Goal: Navigation & Orientation: Find specific page/section

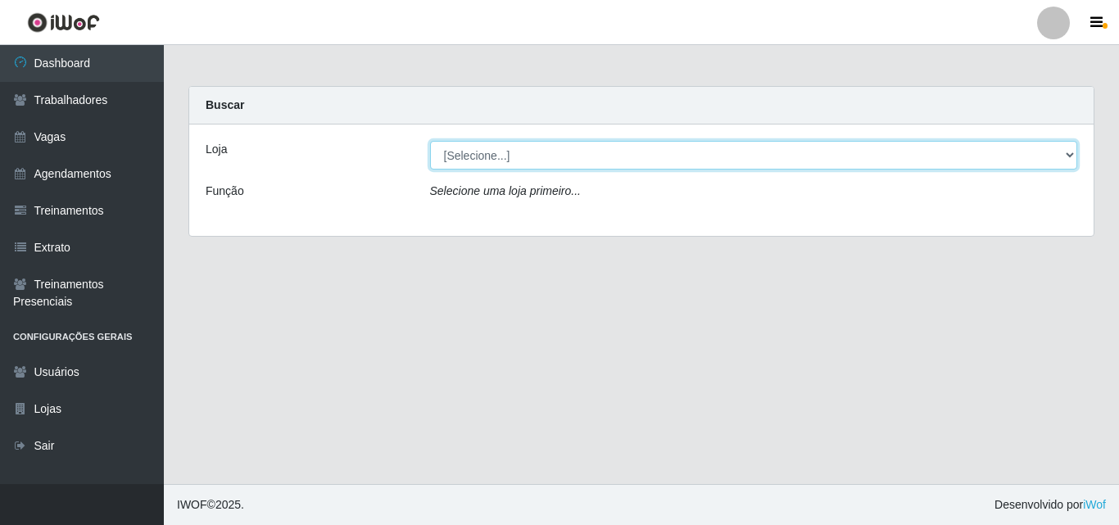
click at [510, 150] on select "[Selecione...] Castelinho Supermercado" at bounding box center [754, 155] width 648 height 29
select select "377"
click at [430, 141] on select "[Selecione...] Castelinho Supermercado" at bounding box center [754, 155] width 648 height 29
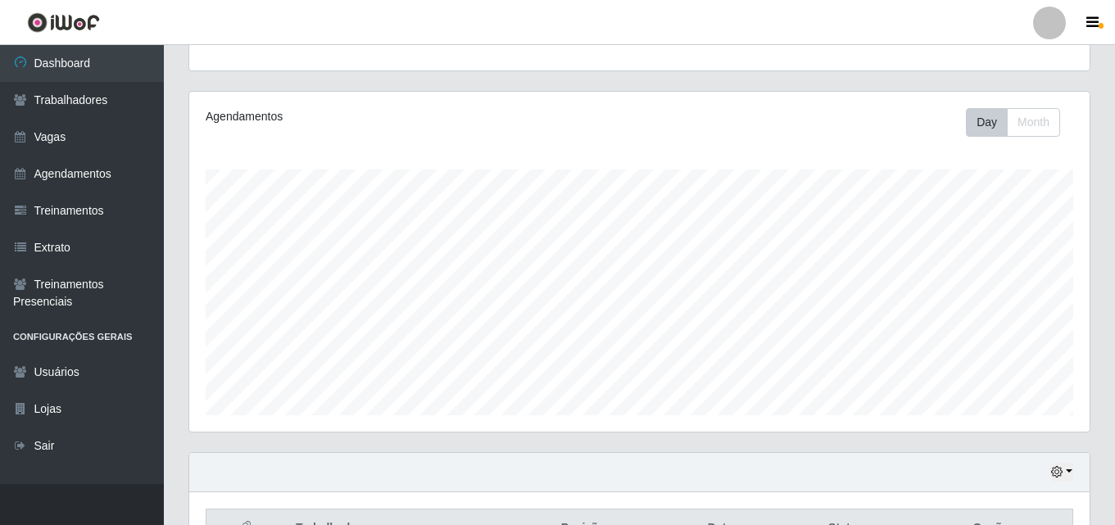
scroll to position [271, 0]
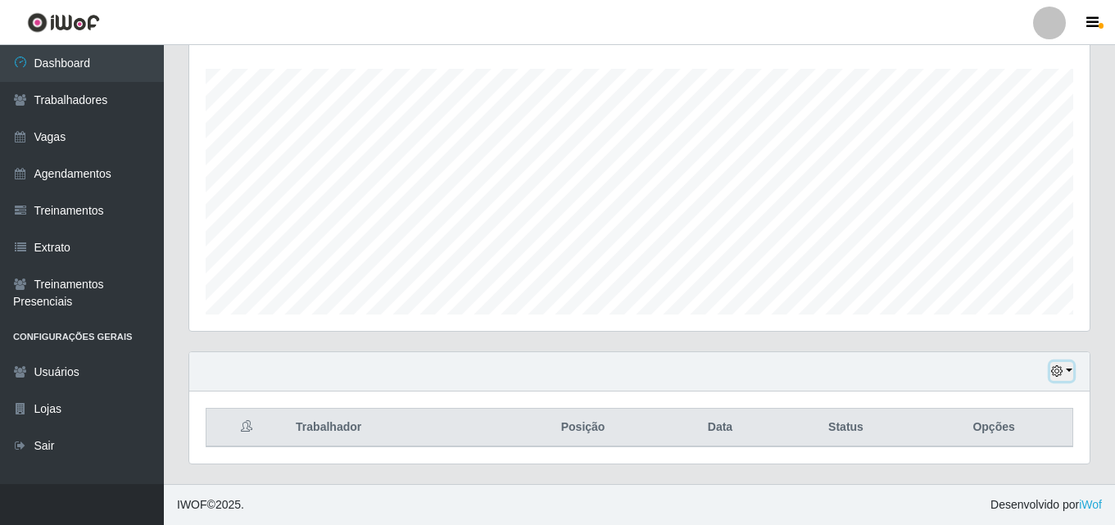
click at [1063, 368] on icon "button" at bounding box center [1056, 370] width 11 height 11
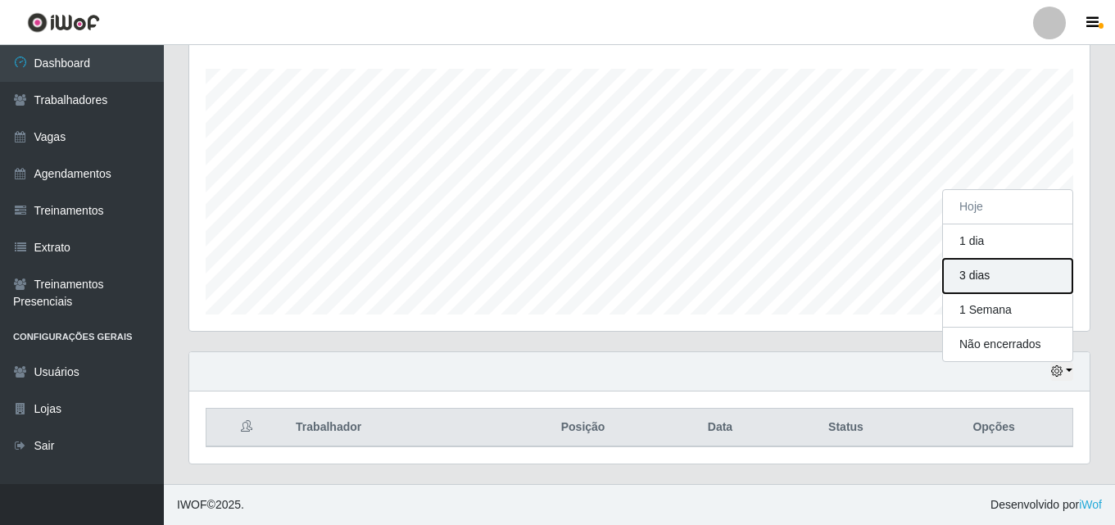
click at [969, 279] on button "3 dias" at bounding box center [1007, 276] width 129 height 34
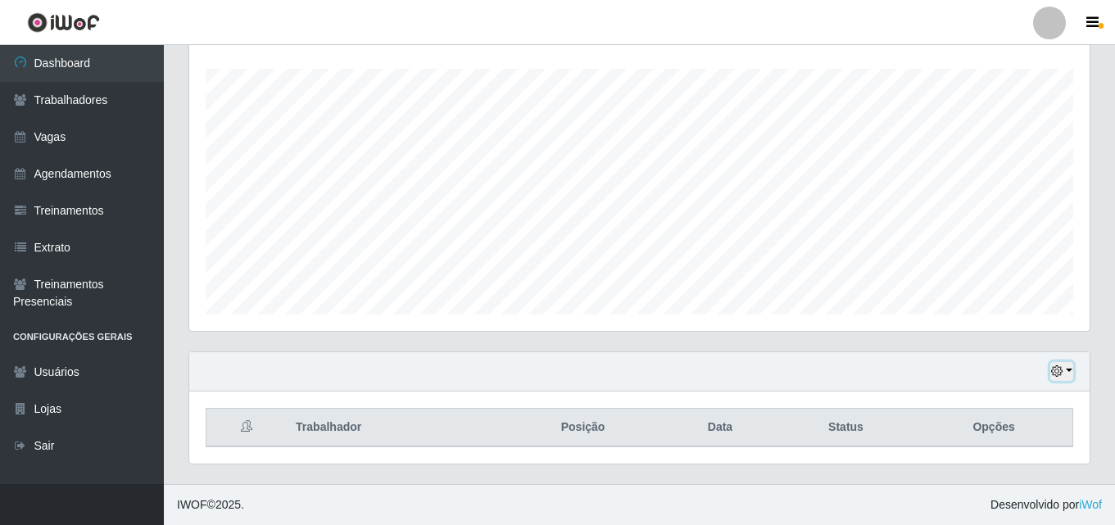
click at [1054, 367] on icon "button" at bounding box center [1056, 370] width 11 height 11
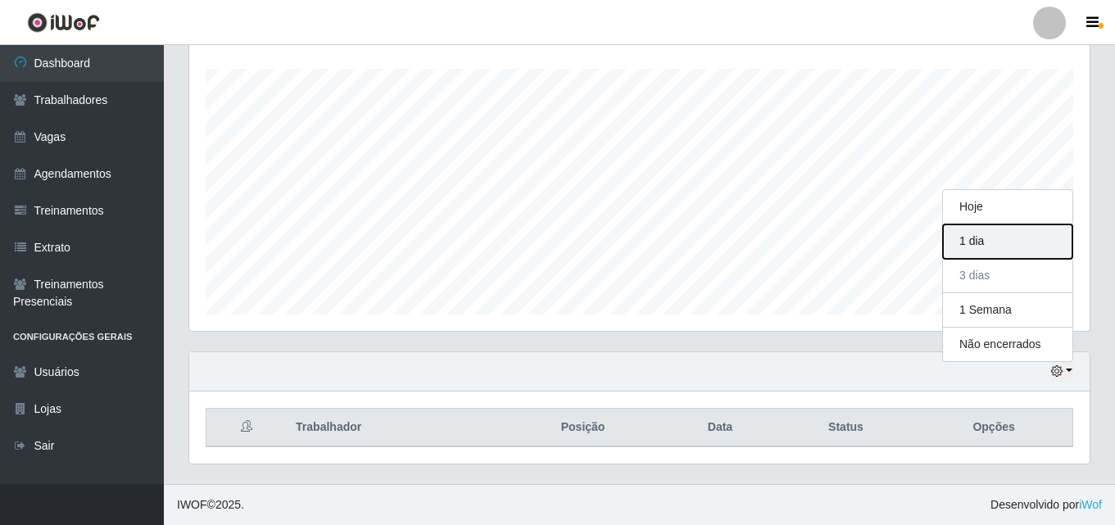
click at [1010, 233] on button "1 dia" at bounding box center [1007, 242] width 129 height 34
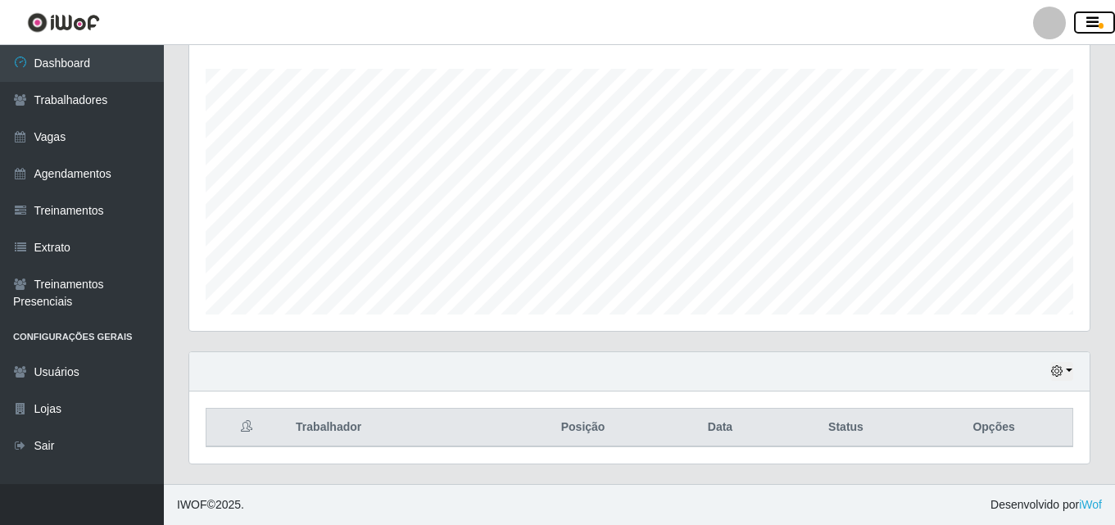
click at [1091, 15] on button "button" at bounding box center [1094, 22] width 41 height 23
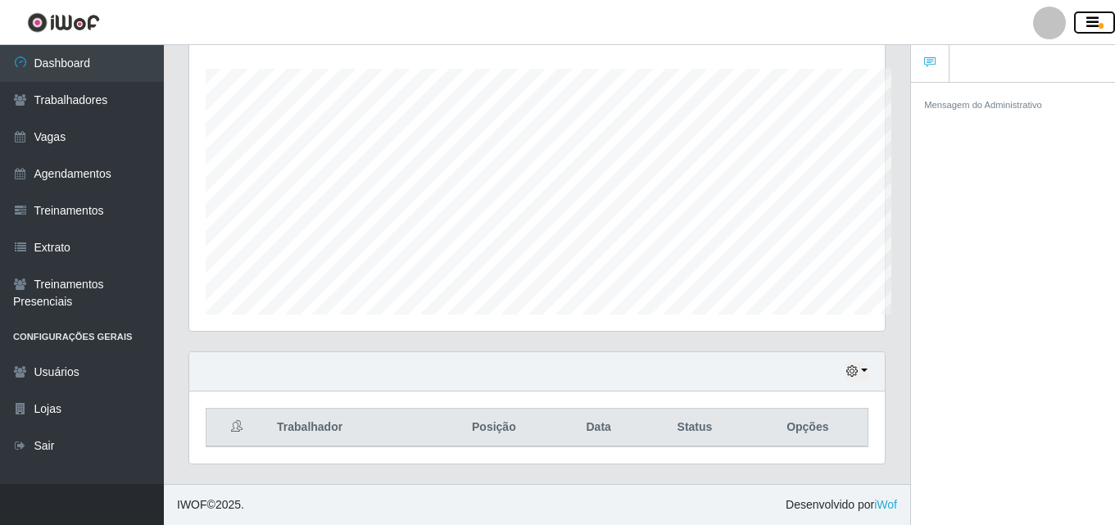
scroll to position [819031, 818674]
click at [1089, 19] on icon "button" at bounding box center [1092, 23] width 12 height 15
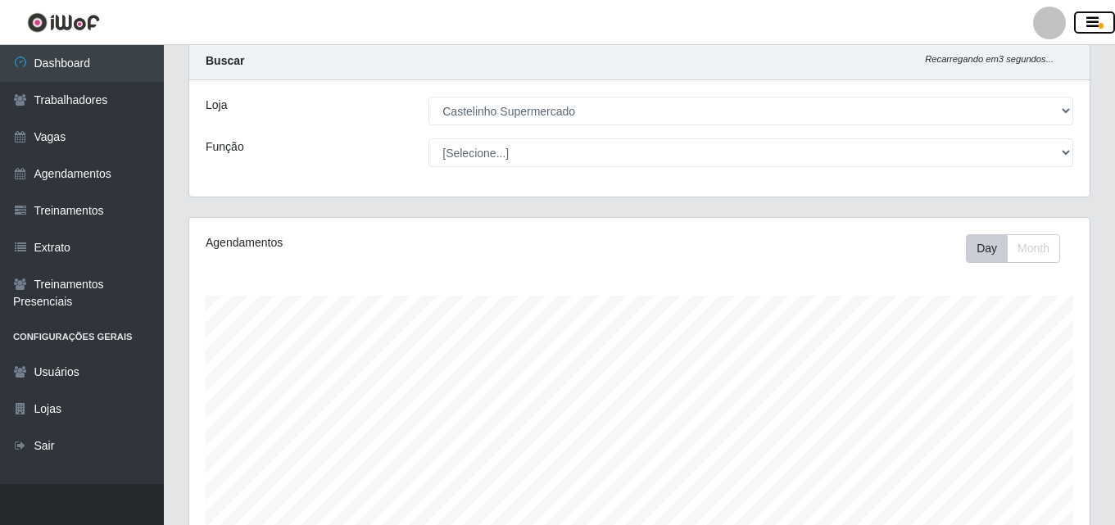
scroll to position [25, 0]
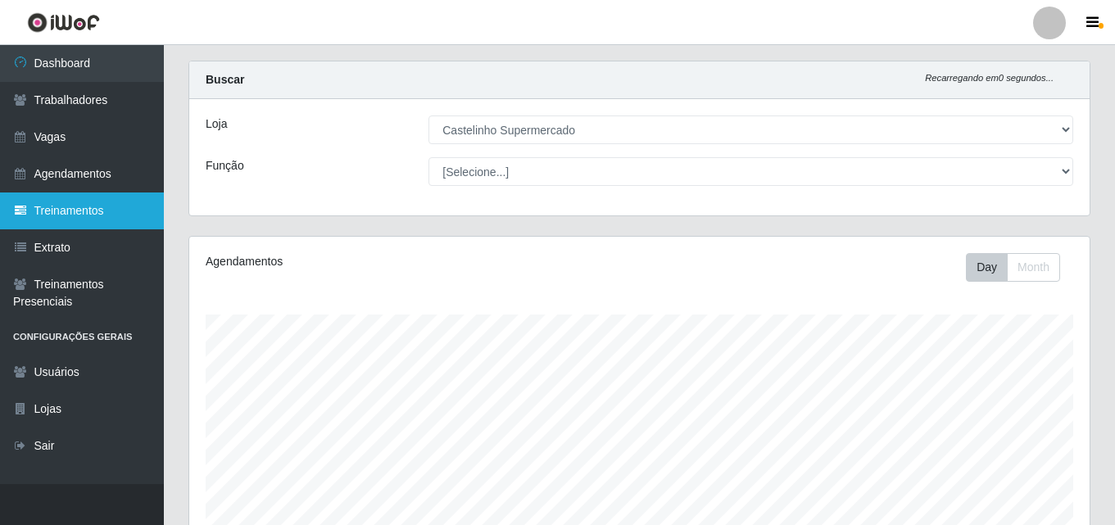
click at [70, 214] on link "Treinamentos" at bounding box center [82, 211] width 164 height 37
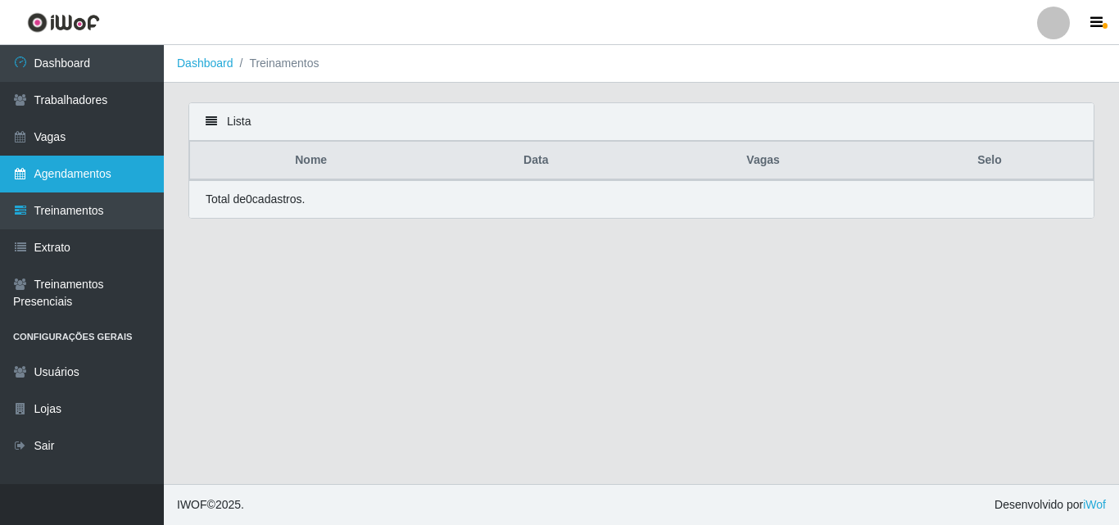
click at [90, 161] on link "Agendamentos" at bounding box center [82, 174] width 164 height 37
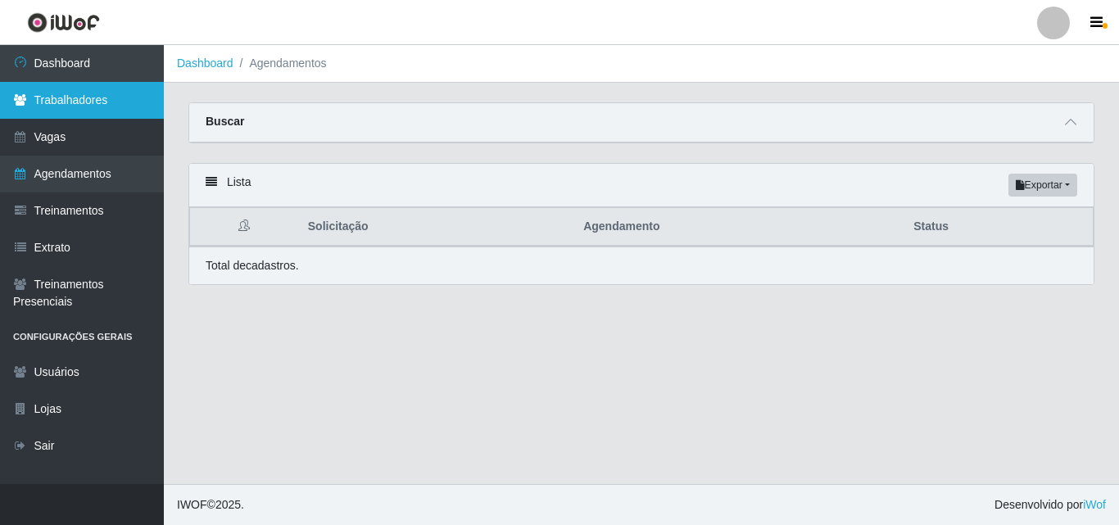
click at [88, 110] on link "Trabalhadores" at bounding box center [82, 100] width 164 height 37
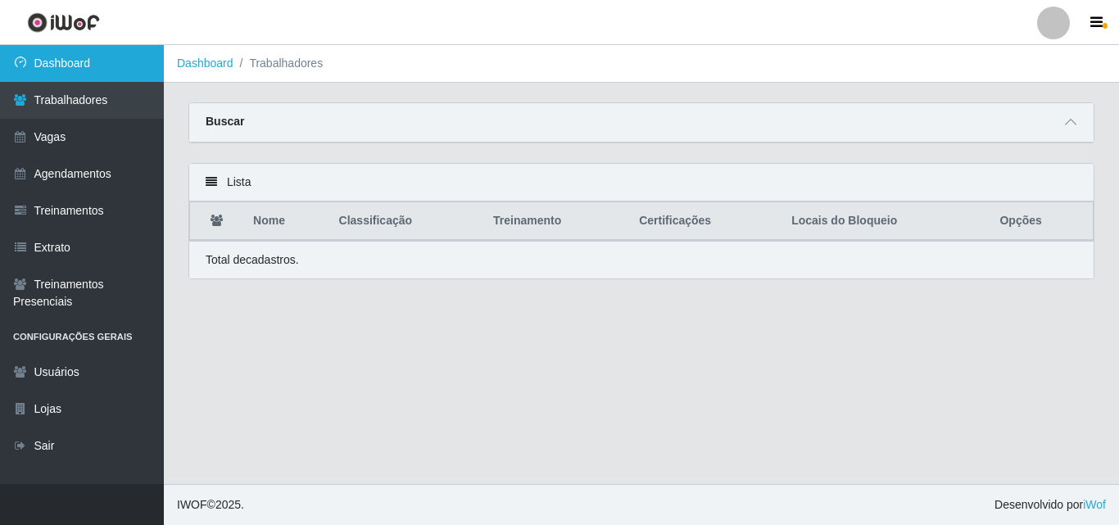
click at [69, 69] on link "Dashboard" at bounding box center [82, 63] width 164 height 37
